Goal: Transaction & Acquisition: Purchase product/service

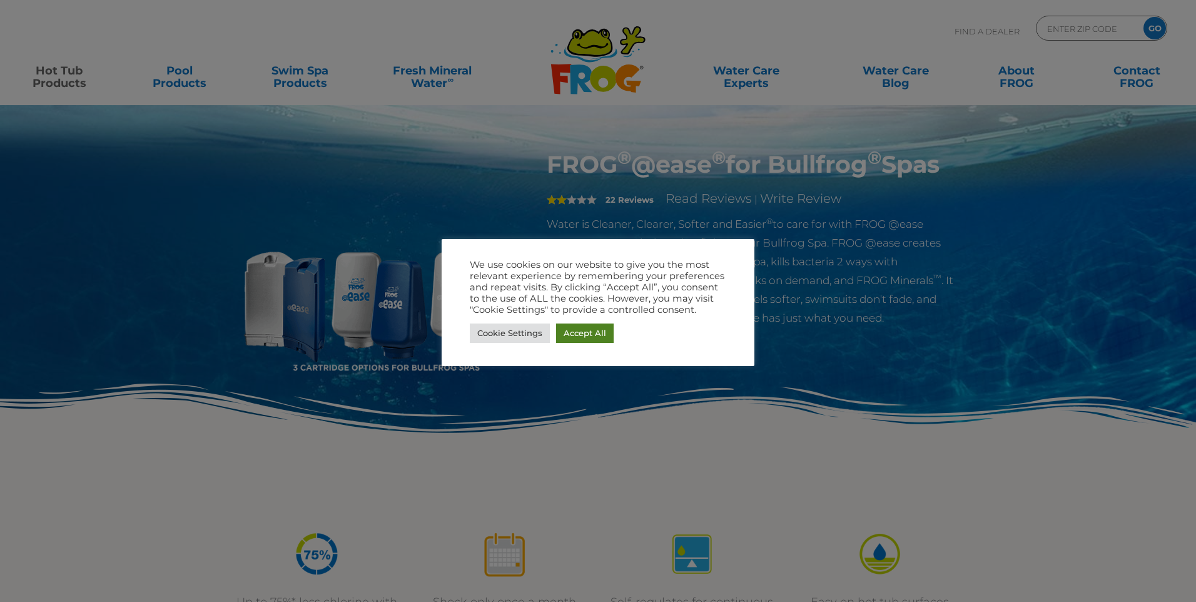
click at [579, 331] on link "Accept All" at bounding box center [585, 333] width 58 height 19
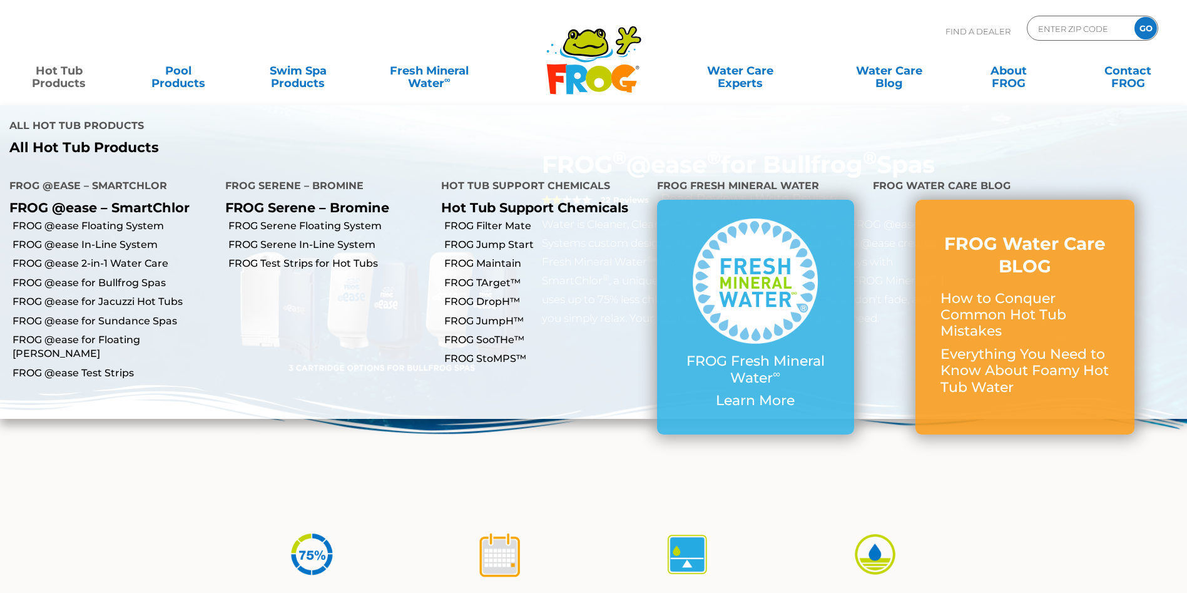
click at [61, 79] on link "Hot Tub Products" at bounding box center [59, 70] width 93 height 25
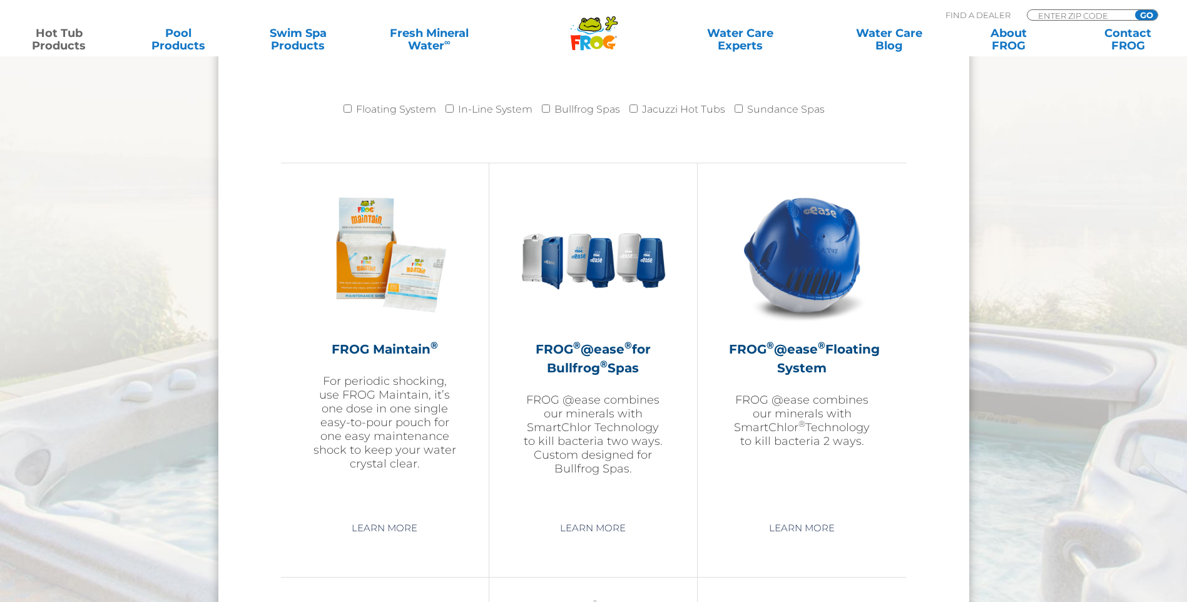
scroll to position [1314, 0]
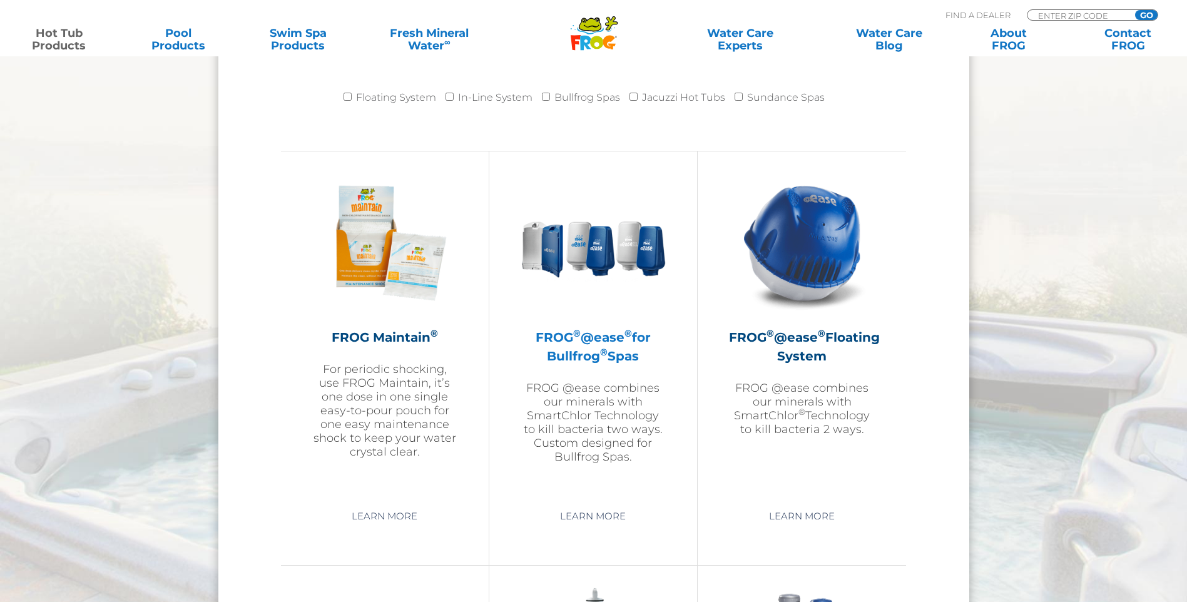
click at [549, 248] on img at bounding box center [593, 242] width 145 height 145
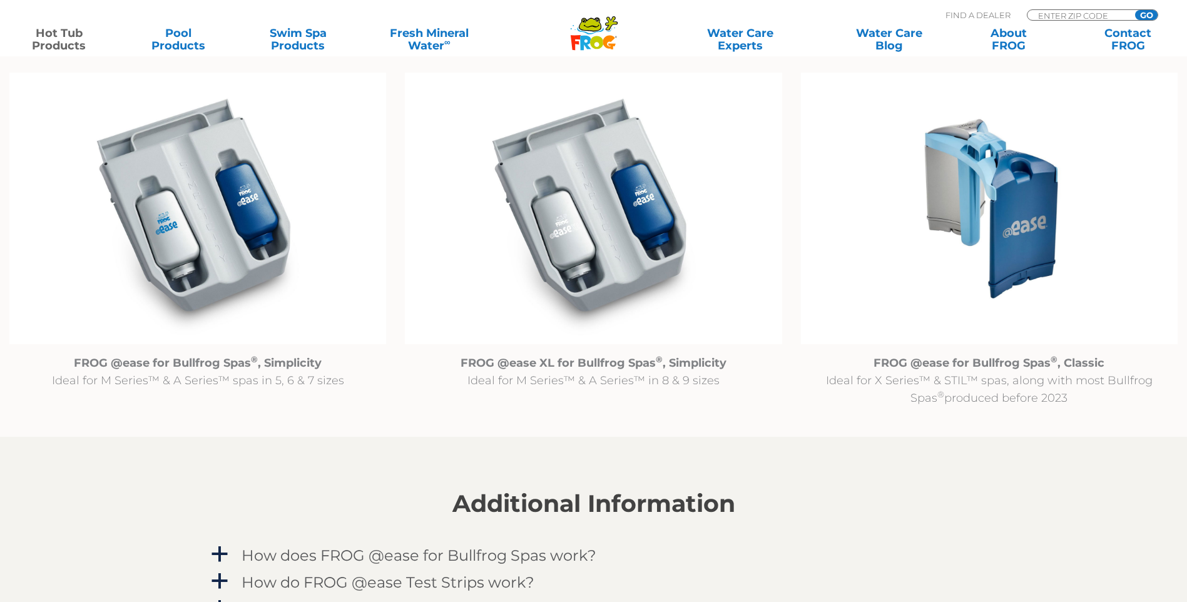
scroll to position [1314, 0]
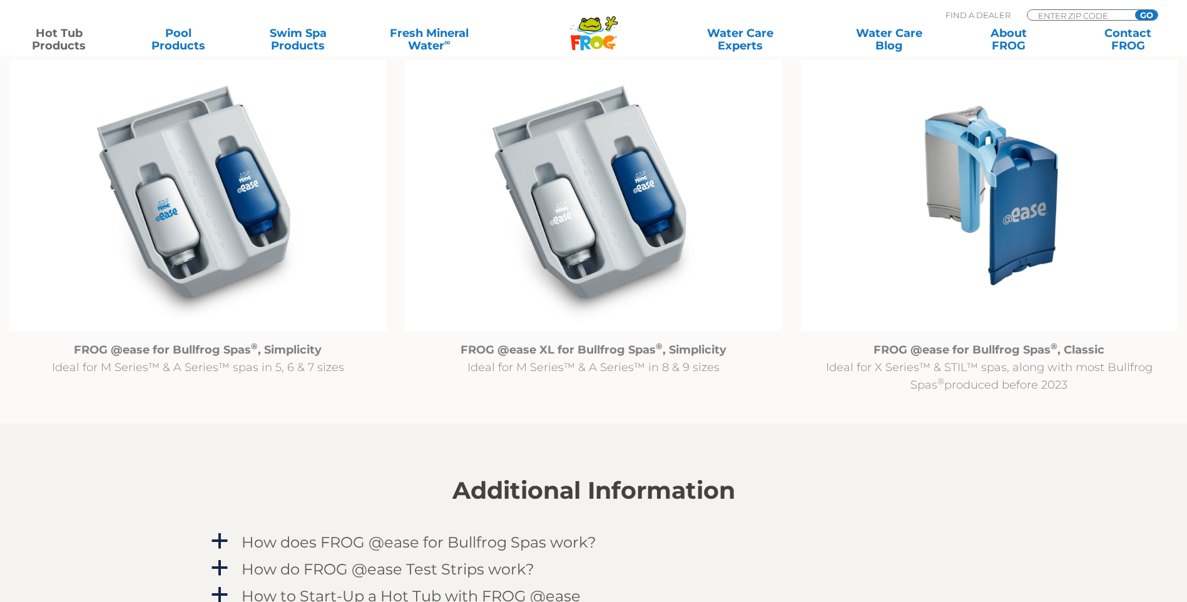
click at [1016, 215] on img at bounding box center [989, 195] width 377 height 272
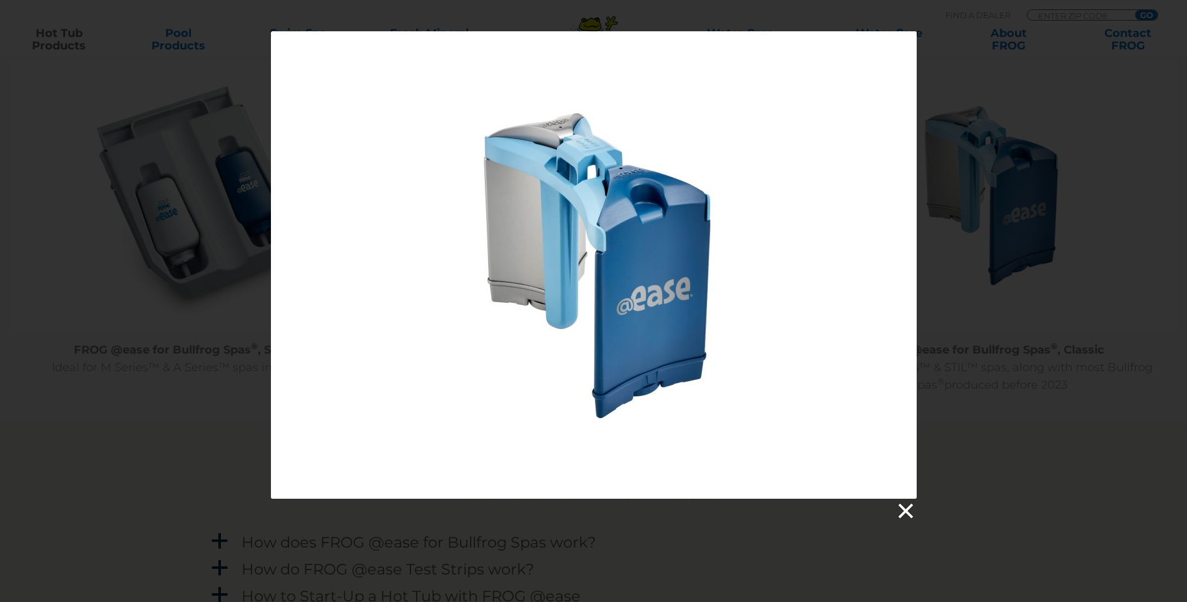
click at [904, 507] on link at bounding box center [904, 511] width 19 height 19
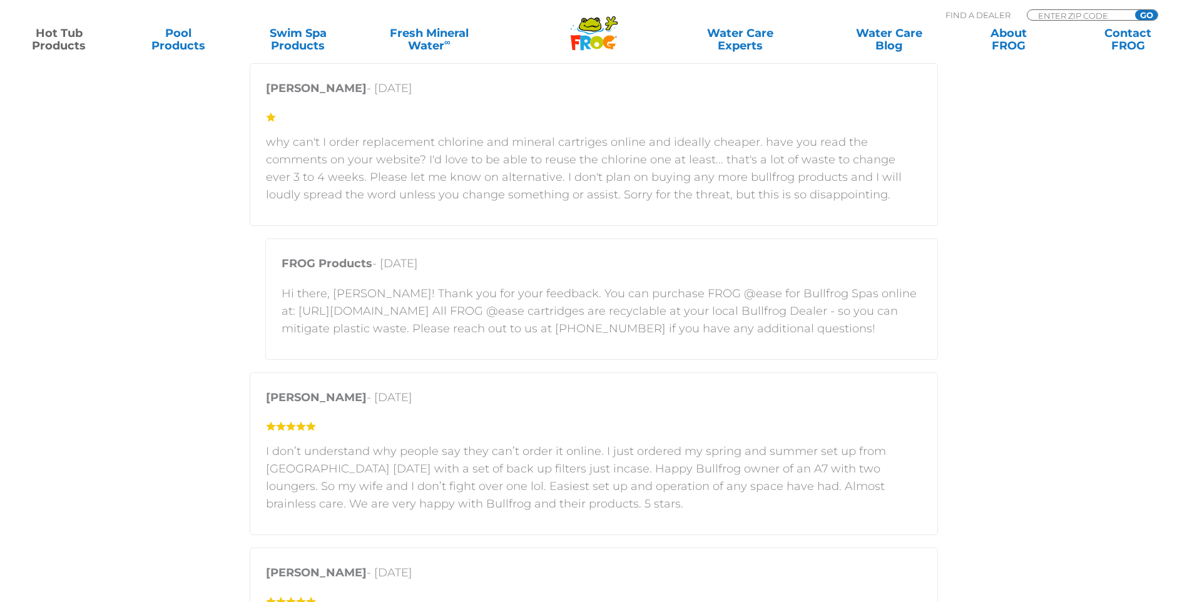
scroll to position [2753, 0]
